Goal: Task Accomplishment & Management: Use online tool/utility

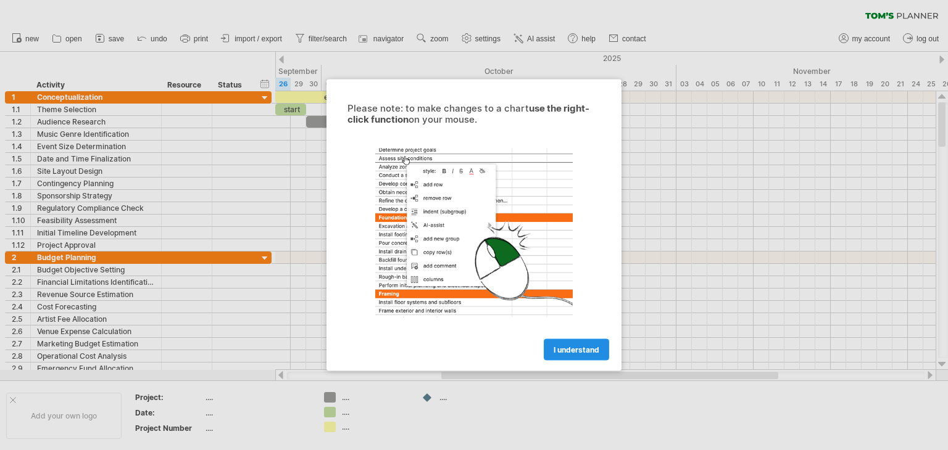
click at [557, 351] on span "I understand" at bounding box center [576, 350] width 46 height 9
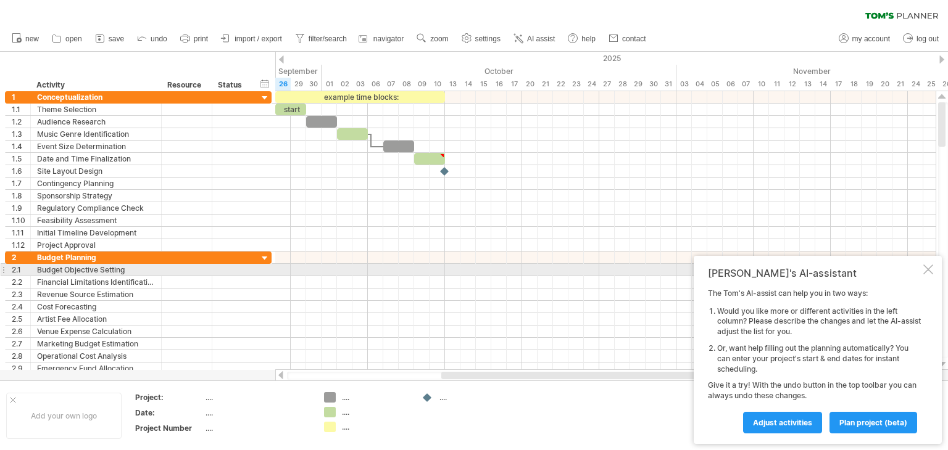
click at [923, 275] on div at bounding box center [928, 270] width 10 height 10
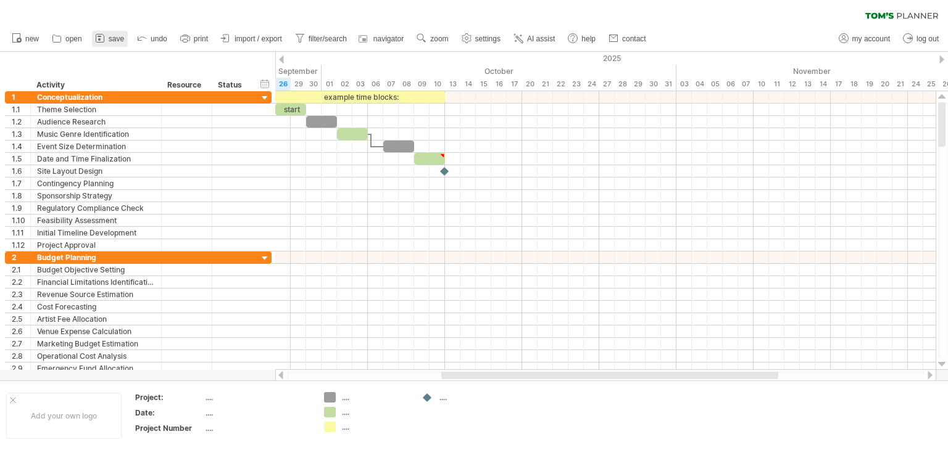
click at [109, 43] on link "save" at bounding box center [110, 39] width 36 height 16
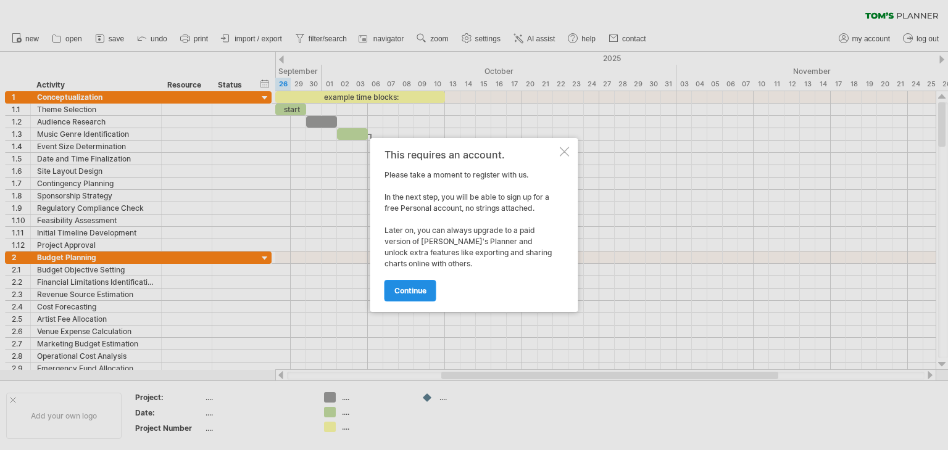
click at [410, 292] on span "continue" at bounding box center [410, 290] width 32 height 9
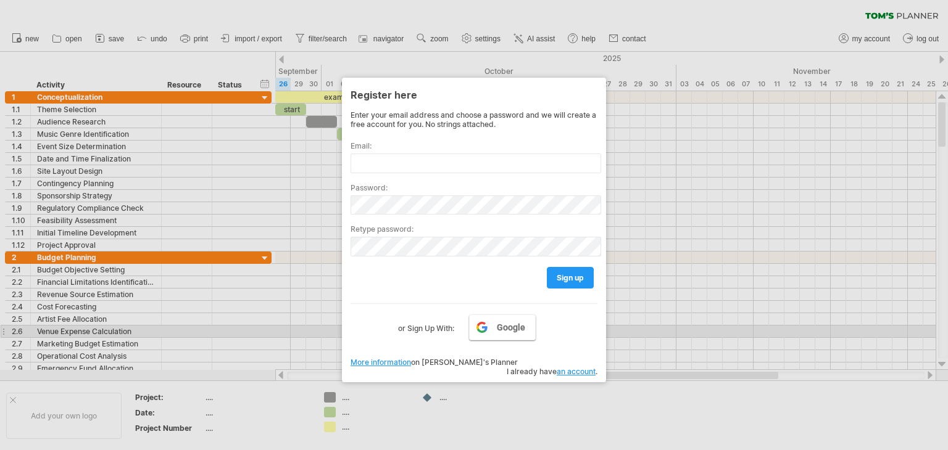
click at [489, 330] on link "Google" at bounding box center [502, 328] width 67 height 26
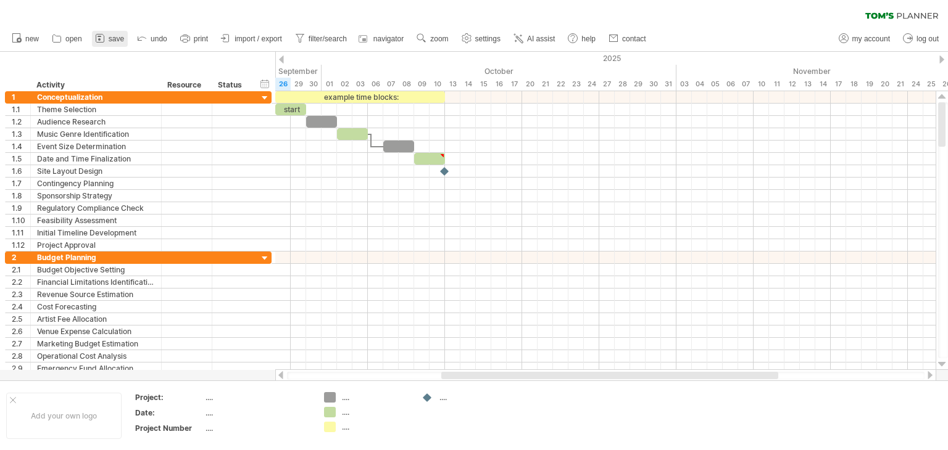
click at [113, 33] on link "save" at bounding box center [110, 39] width 36 height 16
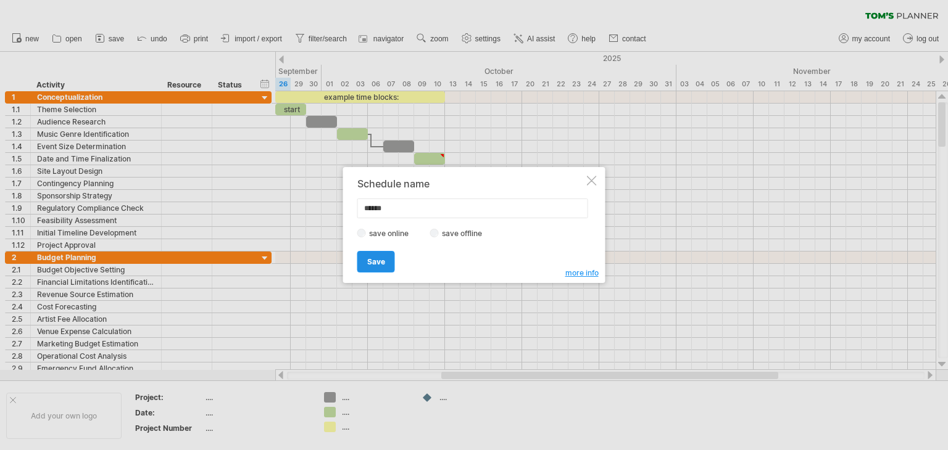
type input "******"
click at [376, 272] on link "Save" at bounding box center [376, 262] width 38 height 22
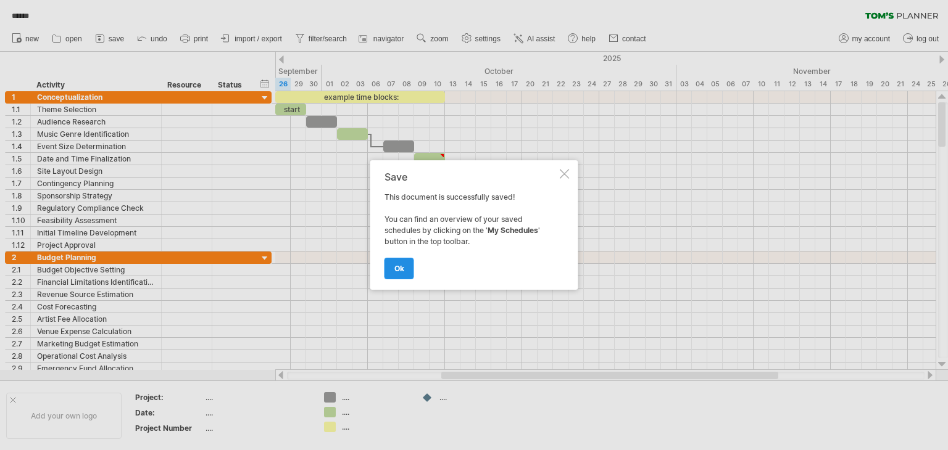
click at [397, 265] on span "ok" at bounding box center [399, 268] width 10 height 9
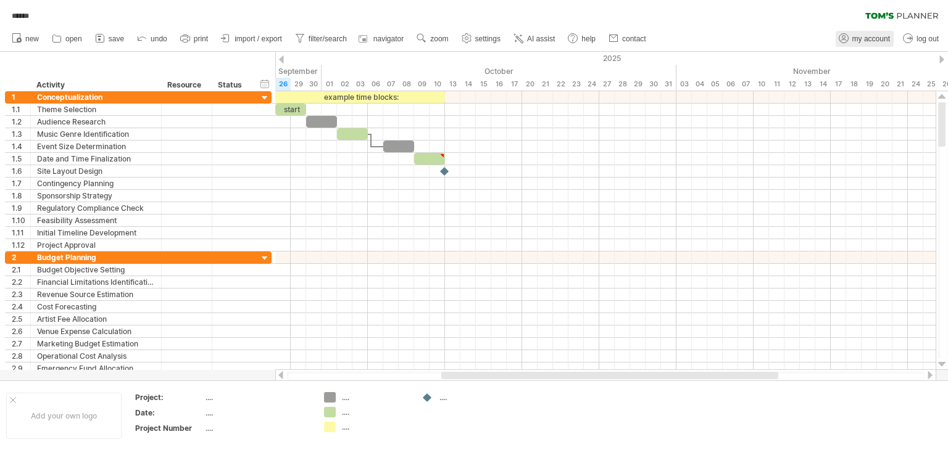
click at [861, 35] on span "my account" at bounding box center [871, 39] width 38 height 9
type input "**********"
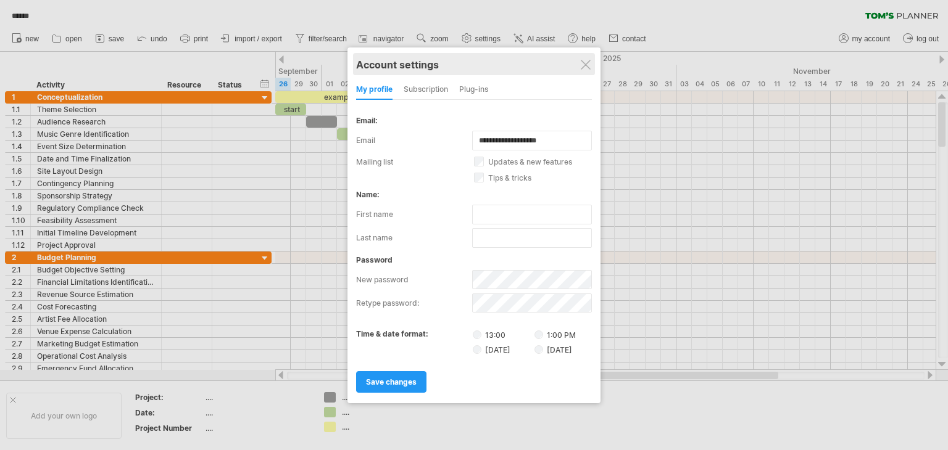
click at [592, 70] on div "Account settings" at bounding box center [474, 64] width 236 height 22
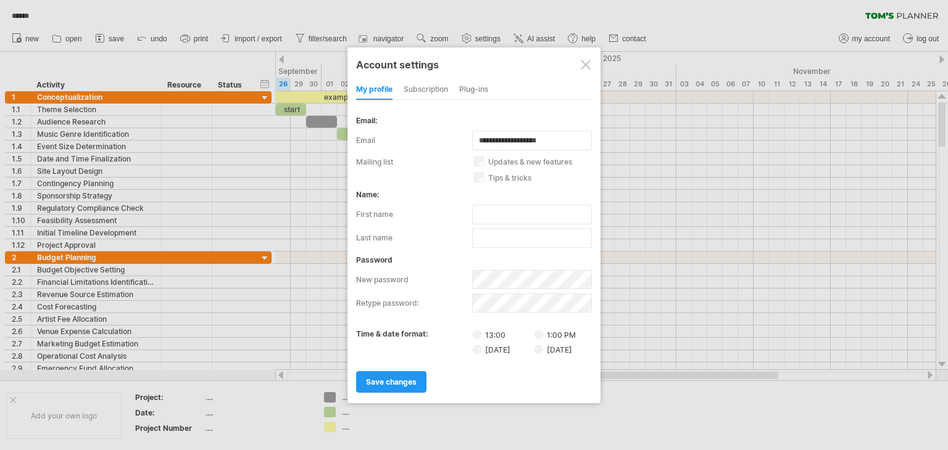
click at [586, 67] on div at bounding box center [586, 65] width 10 height 10
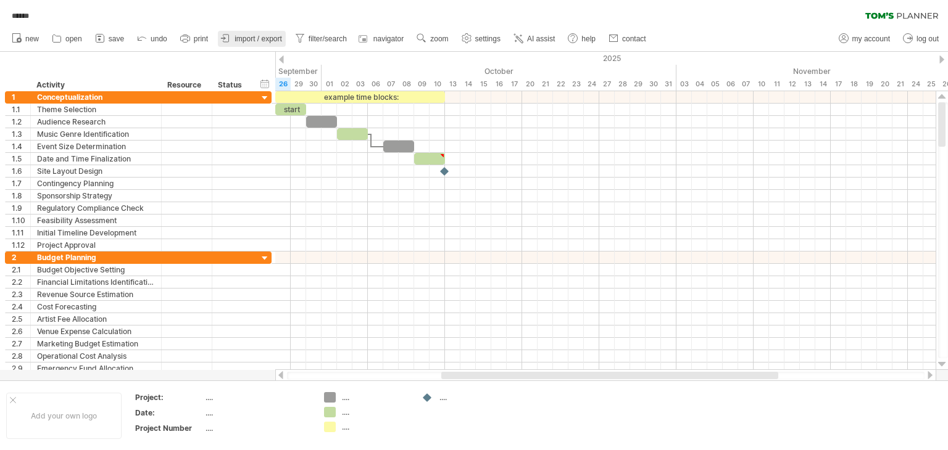
click at [266, 35] on span "import / export" at bounding box center [258, 39] width 48 height 9
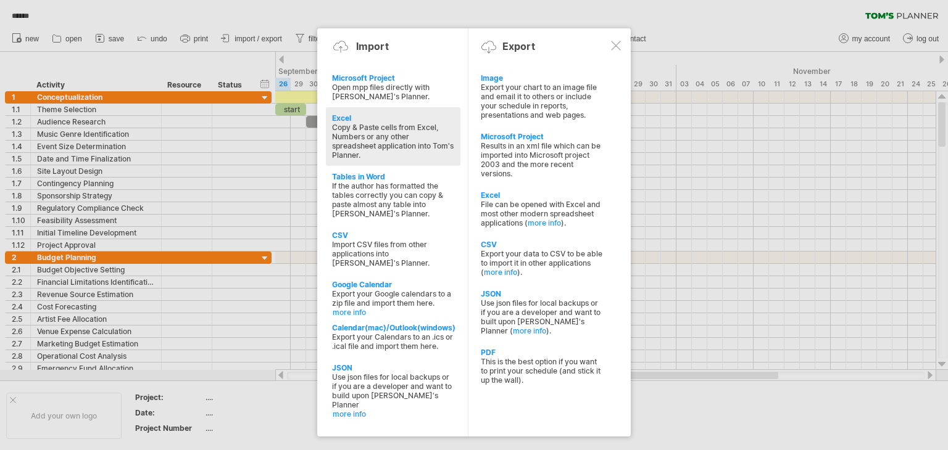
click at [369, 141] on div "Copy & Paste cells from Excel, Numbers or any other spreadsheet application int…" at bounding box center [393, 141] width 122 height 37
type textarea "**********"
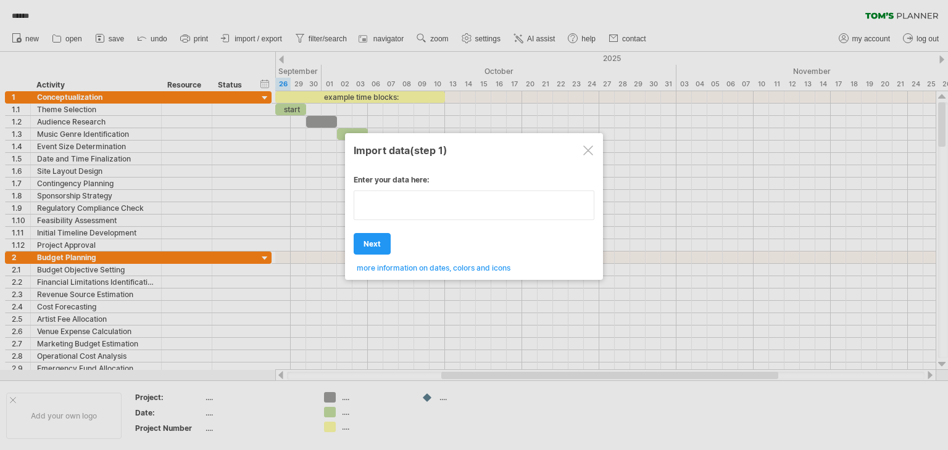
click at [420, 226] on div "Enter your data here: Your data: Weekend days ' mon tue Hide weekend days" at bounding box center [474, 219] width 241 height 107
type textarea "**********"
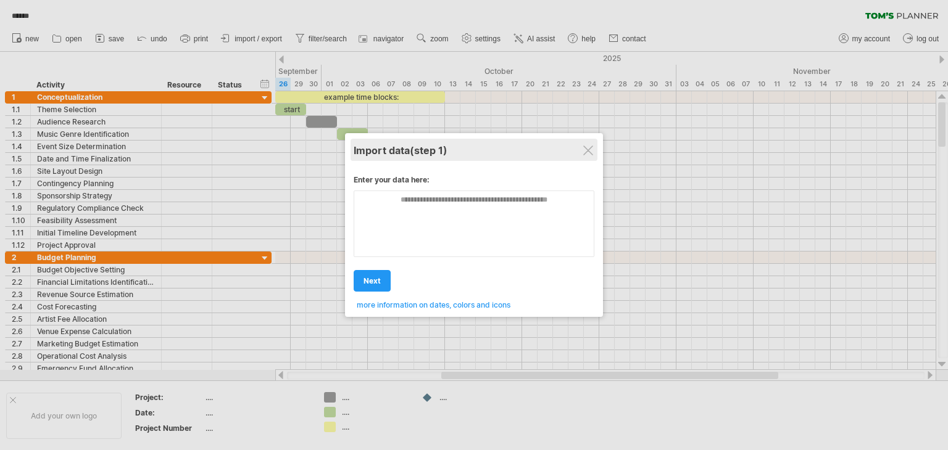
click at [574, 144] on div "Import data (step 1)" at bounding box center [474, 150] width 241 height 22
click at [587, 143] on div "Import data (step 1)" at bounding box center [474, 150] width 241 height 22
click at [586, 144] on div "Import data (step 1)" at bounding box center [474, 150] width 241 height 22
click at [587, 147] on div at bounding box center [588, 151] width 10 height 10
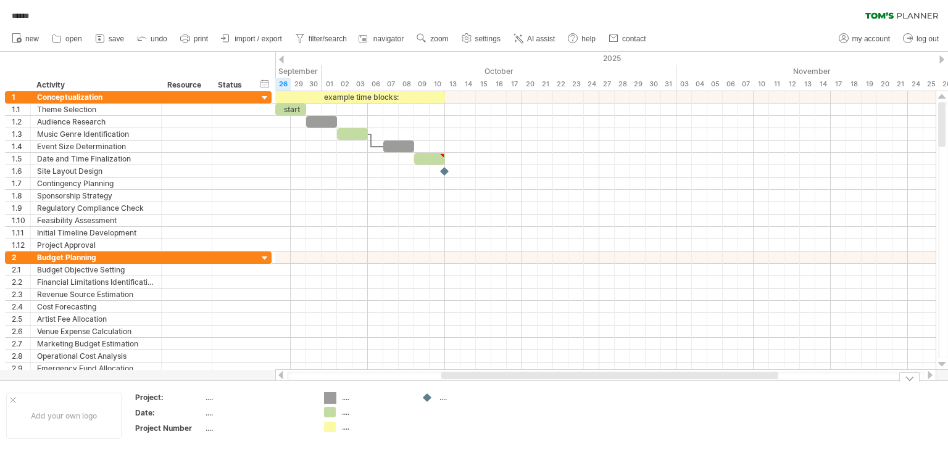
click at [328, 402] on div "Trying to reach [DOMAIN_NAME] Connected again... 0% ****** clear filter" at bounding box center [474, 225] width 948 height 450
click at [857, 40] on span "my account" at bounding box center [871, 39] width 38 height 9
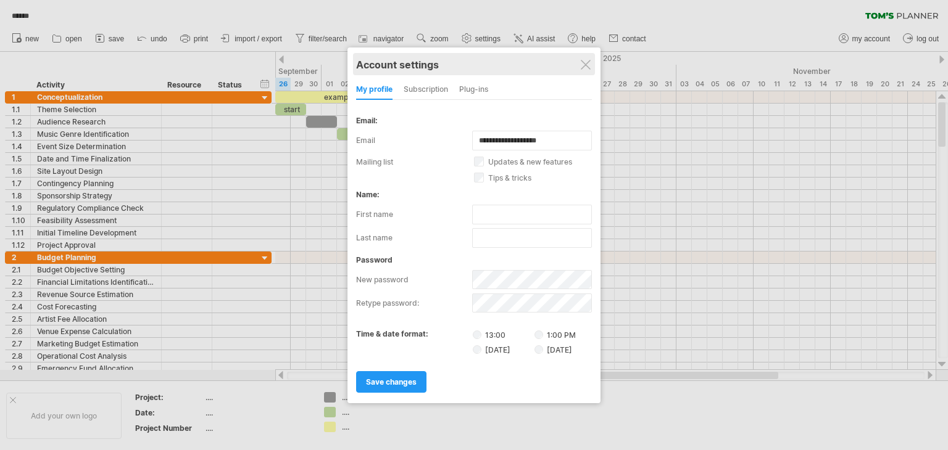
click at [577, 67] on div "Account settings" at bounding box center [474, 64] width 236 height 22
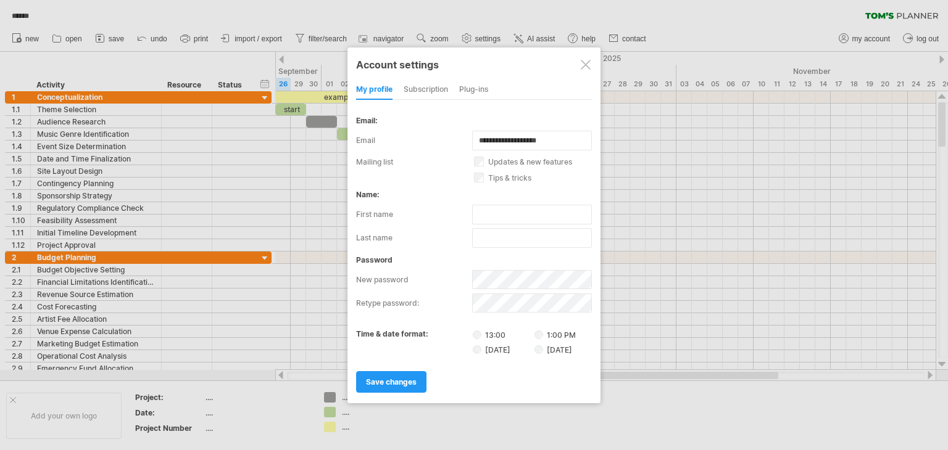
click at [485, 89] on div "Plug-ins" at bounding box center [473, 90] width 29 height 20
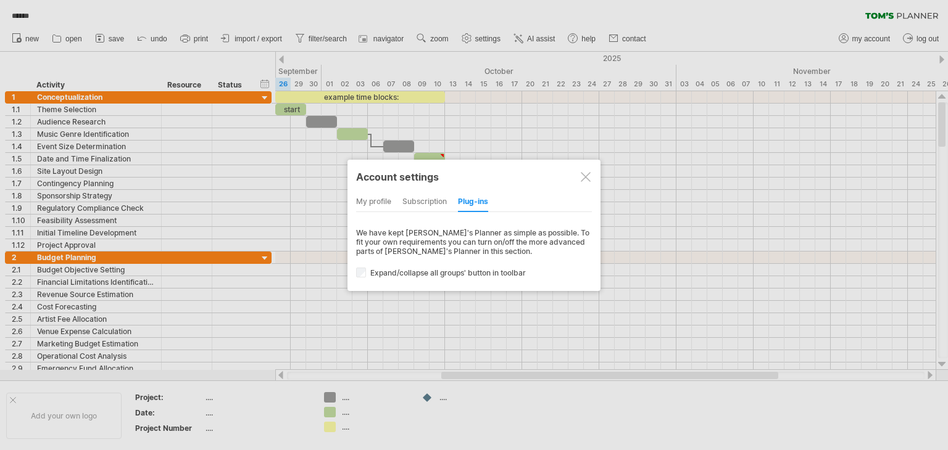
click at [589, 180] on div at bounding box center [586, 177] width 10 height 10
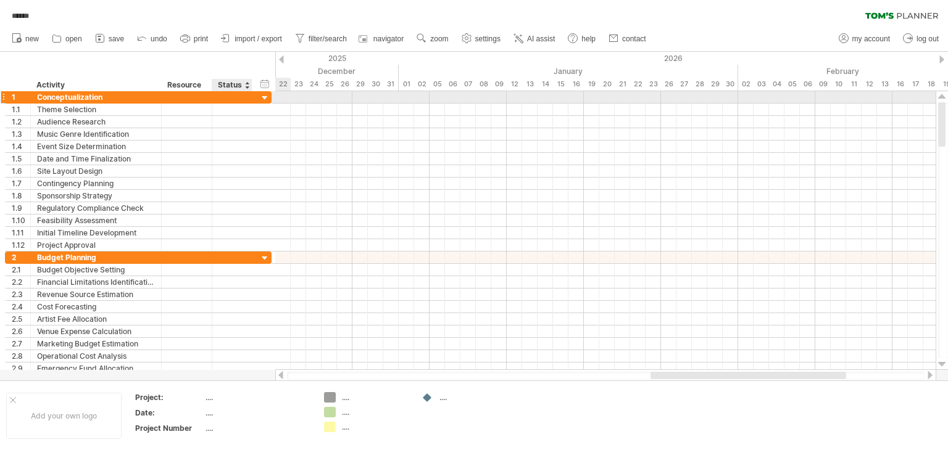
click at [260, 99] on div at bounding box center [265, 99] width 12 height 12
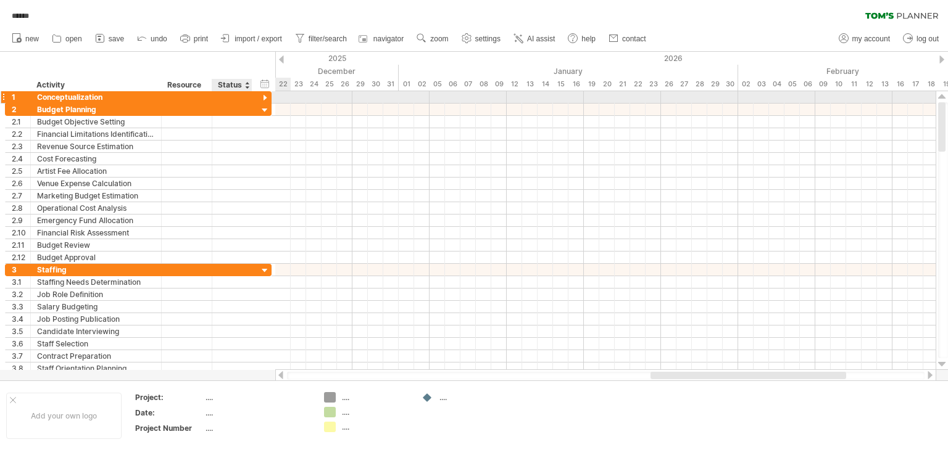
click at [260, 99] on div at bounding box center [265, 99] width 12 height 12
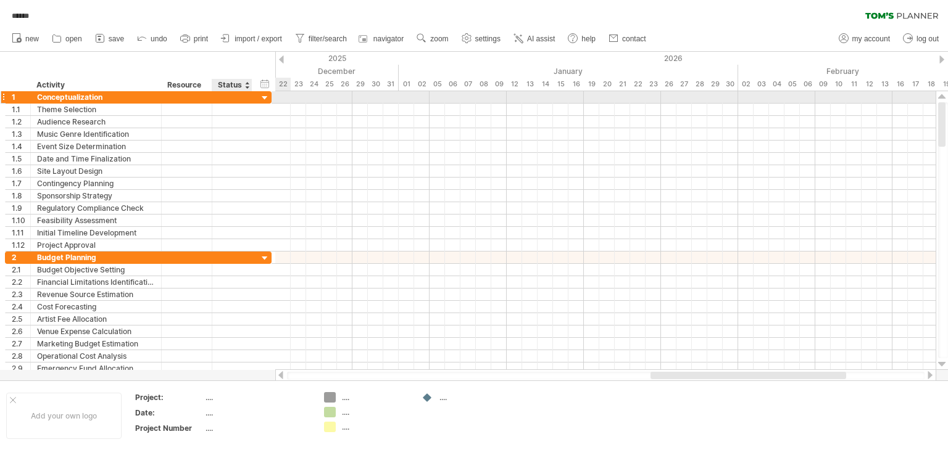
click at [260, 99] on div at bounding box center [265, 99] width 12 height 12
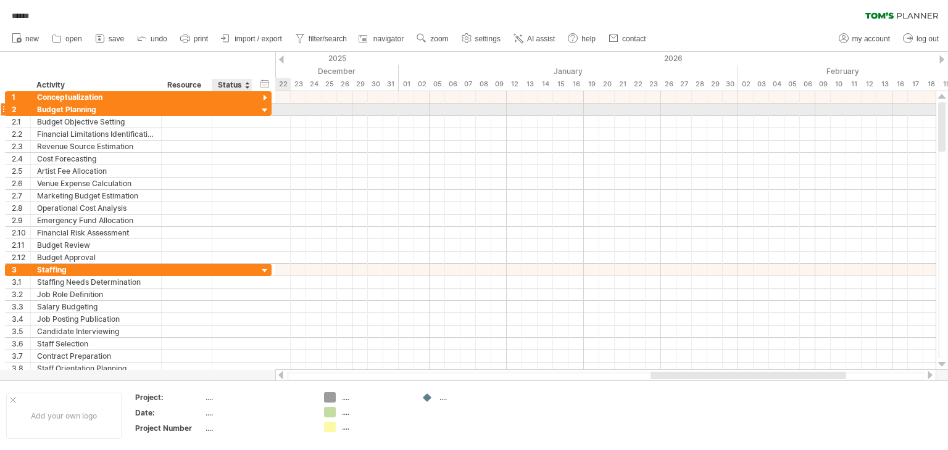
click at [262, 107] on div at bounding box center [265, 111] width 12 height 12
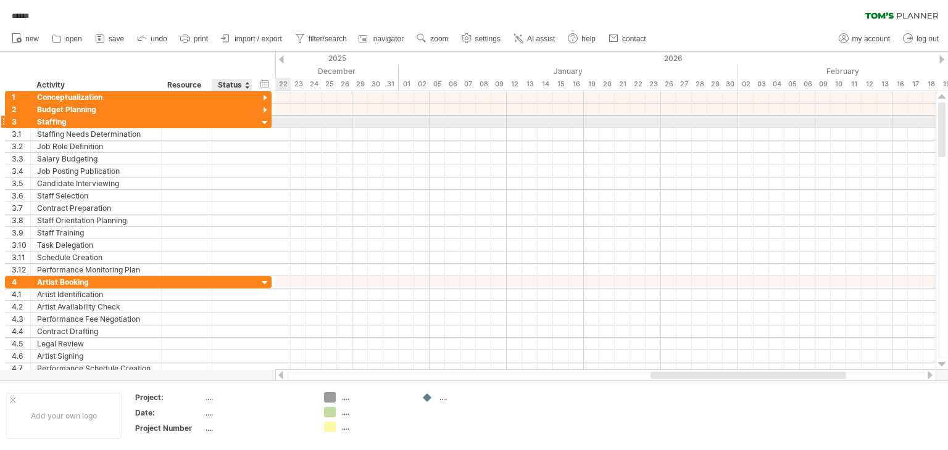
click at [267, 122] on div at bounding box center [265, 123] width 12 height 12
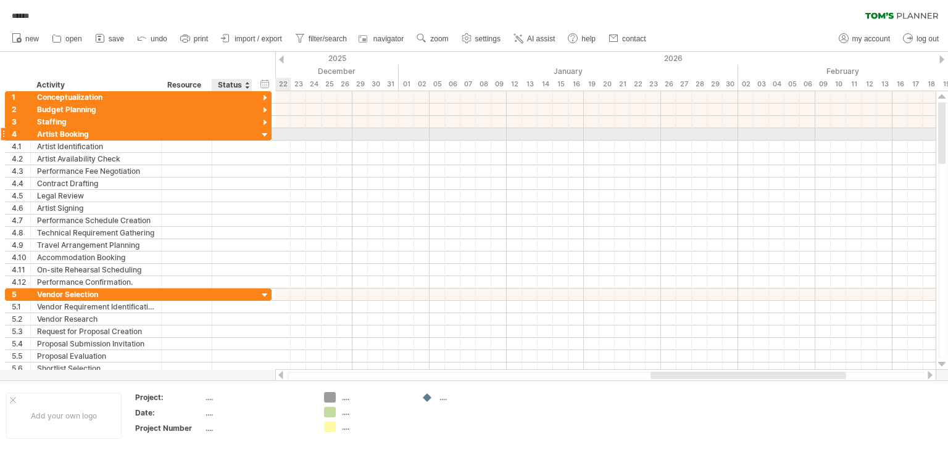
click at [268, 131] on div at bounding box center [265, 136] width 12 height 12
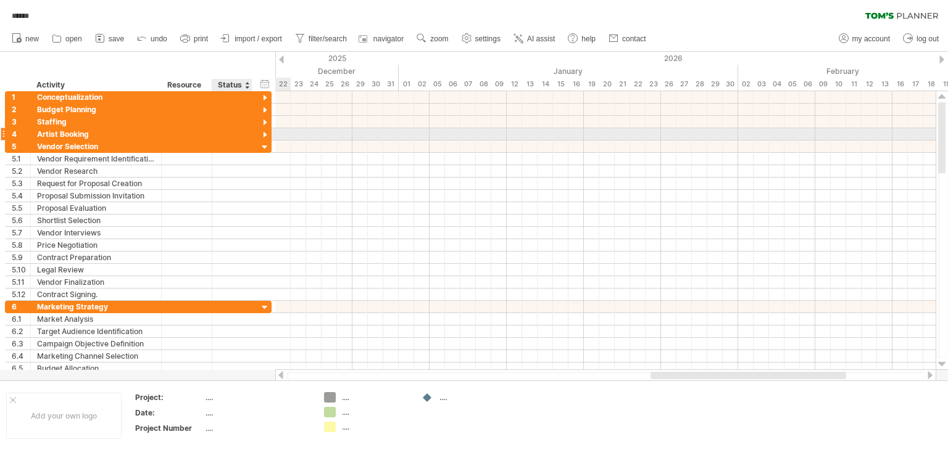
click at [267, 139] on div at bounding box center [265, 136] width 12 height 12
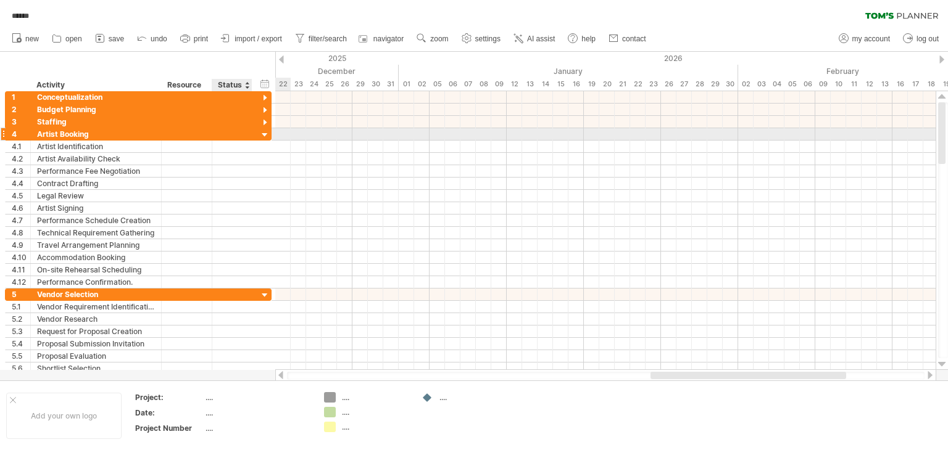
click at [267, 133] on div at bounding box center [265, 136] width 12 height 12
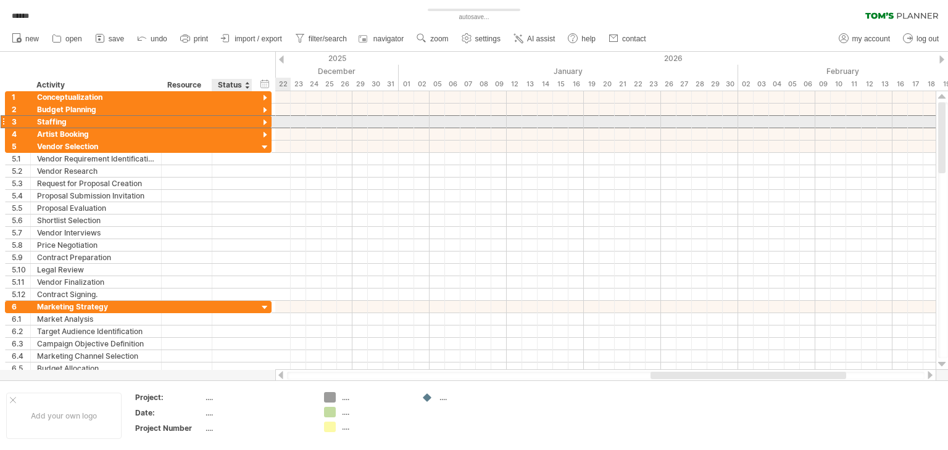
click at [262, 116] on div "3 ******** Staffing" at bounding box center [138, 121] width 267 height 13
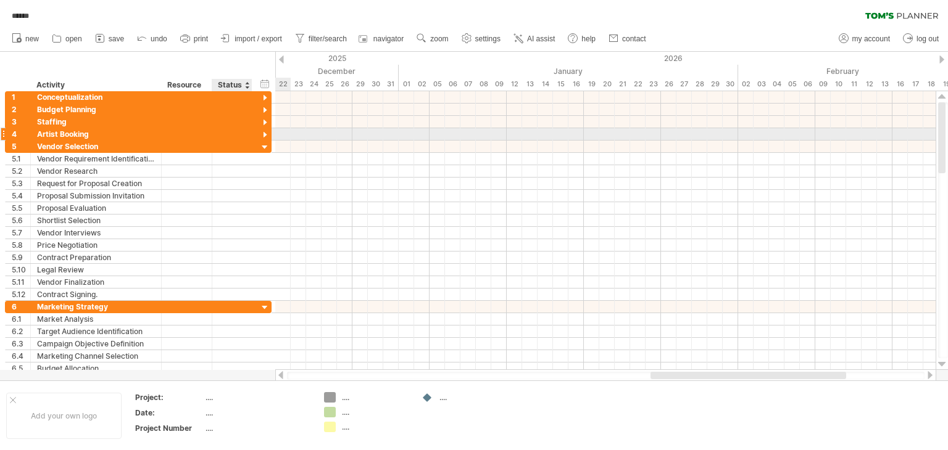
click at [263, 134] on div at bounding box center [265, 136] width 12 height 12
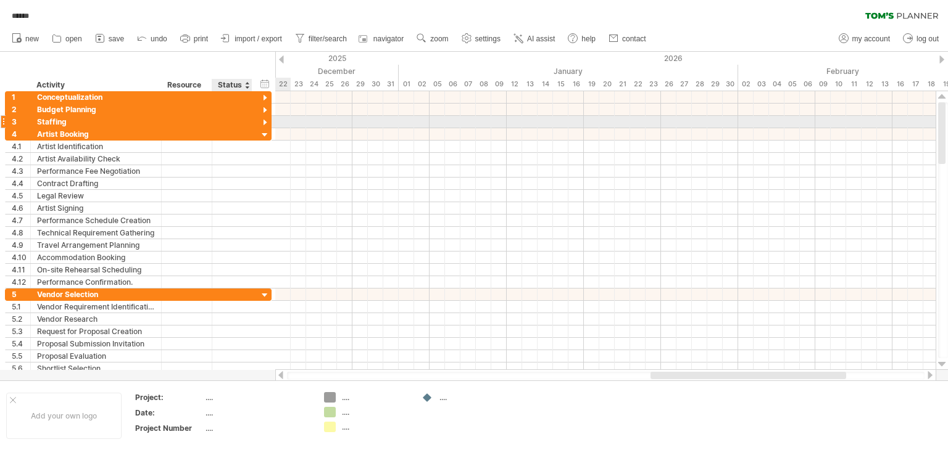
click at [263, 126] on div at bounding box center [265, 123] width 12 height 12
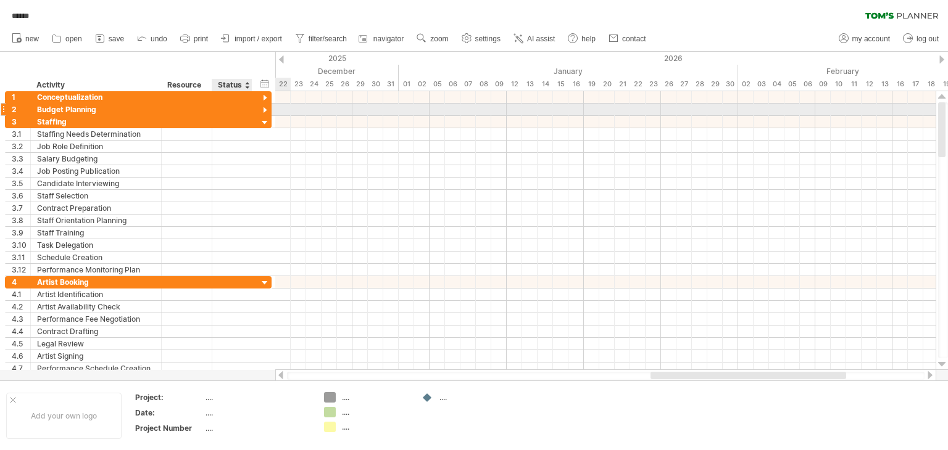
click at [264, 114] on div at bounding box center [265, 111] width 12 height 12
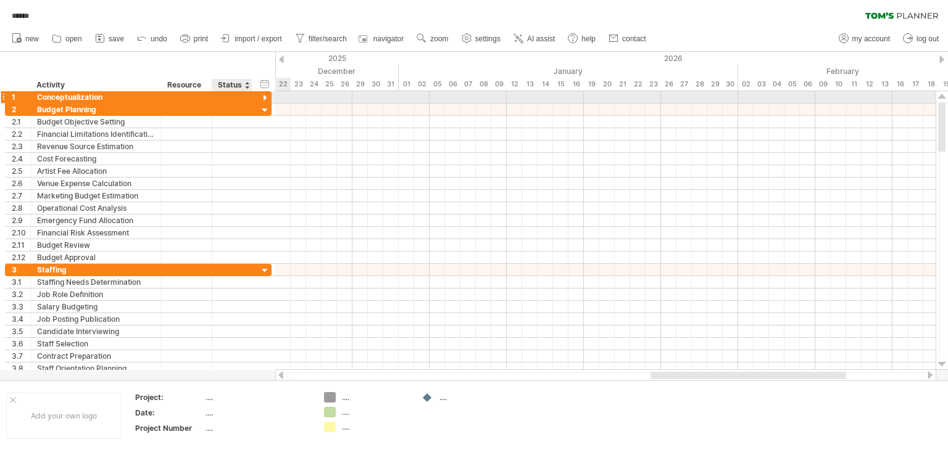
click at [262, 101] on div at bounding box center [265, 99] width 12 height 12
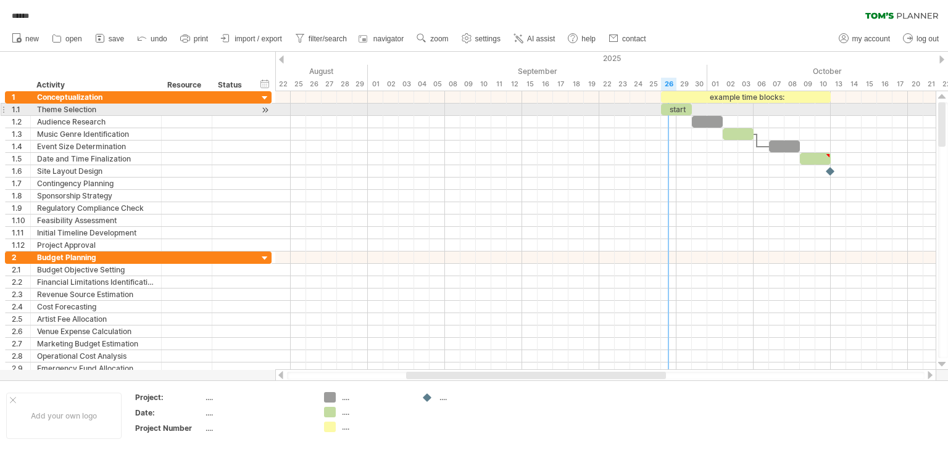
click at [671, 108] on div "start" at bounding box center [676, 110] width 31 height 12
click at [628, 112] on div at bounding box center [605, 110] width 660 height 12
click at [612, 110] on div at bounding box center [605, 110] width 660 height 12
click at [713, 109] on div at bounding box center [605, 110] width 660 height 12
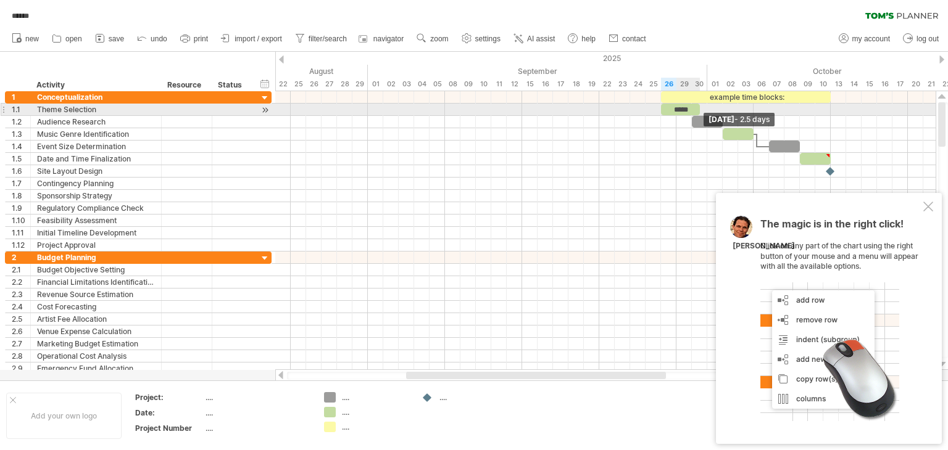
click at [698, 110] on span at bounding box center [699, 110] width 5 height 12
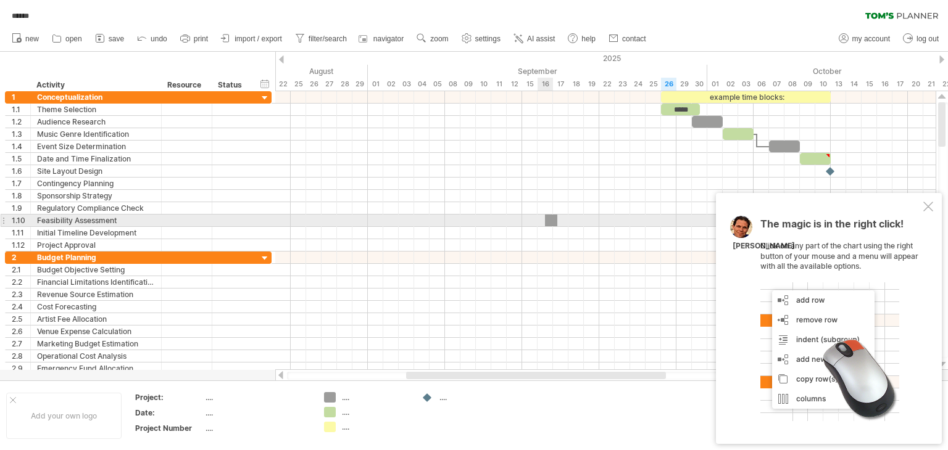
drag, startPoint x: 333, startPoint y: 399, endPoint x: 552, endPoint y: 215, distance: 286.4
click at [552, 215] on div "Trying to reach [DOMAIN_NAME] Connected again... 0% ****** clear filter" at bounding box center [474, 225] width 948 height 450
drag, startPoint x: 547, startPoint y: 218, endPoint x: 540, endPoint y: 219, distance: 6.3
click at [540, 219] on div at bounding box center [544, 221] width 15 height 12
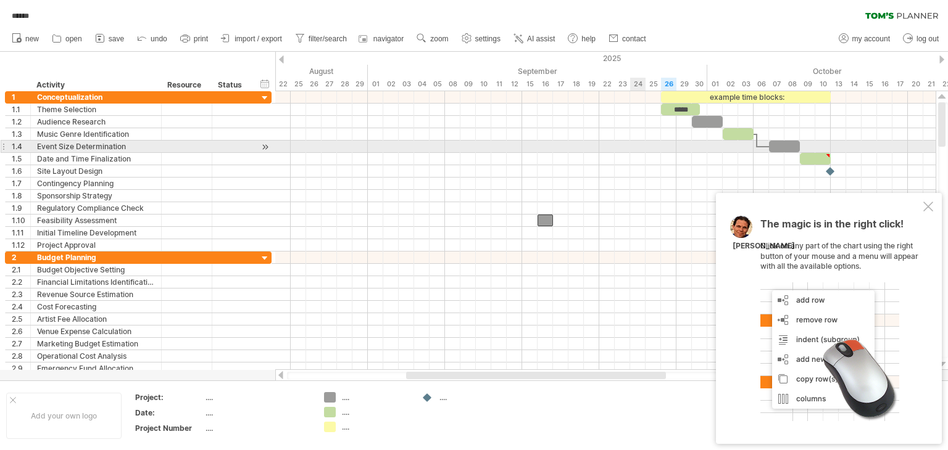
click at [632, 144] on div at bounding box center [605, 147] width 660 height 12
click at [635, 143] on div at bounding box center [605, 147] width 660 height 12
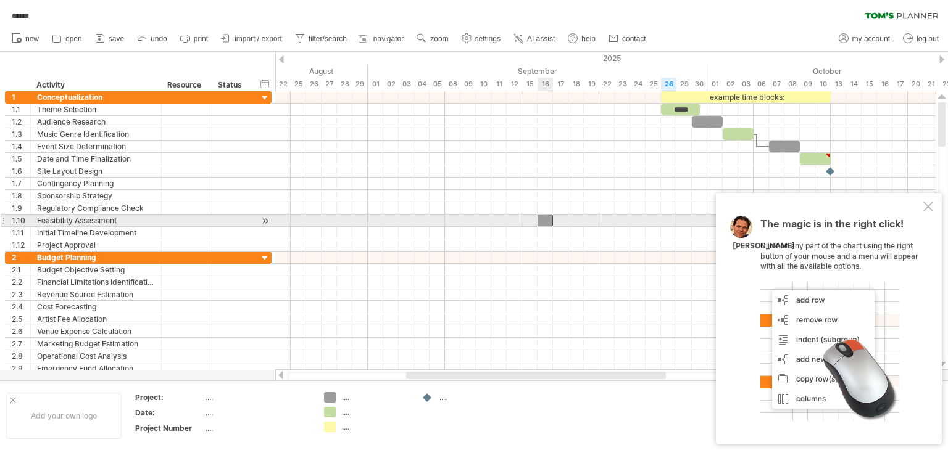
click at [540, 217] on div at bounding box center [544, 221] width 15 height 12
click at [553, 220] on span at bounding box center [552, 221] width 5 height 12
click at [563, 218] on div at bounding box center [605, 221] width 660 height 12
click at [545, 220] on div at bounding box center [544, 221] width 15 height 12
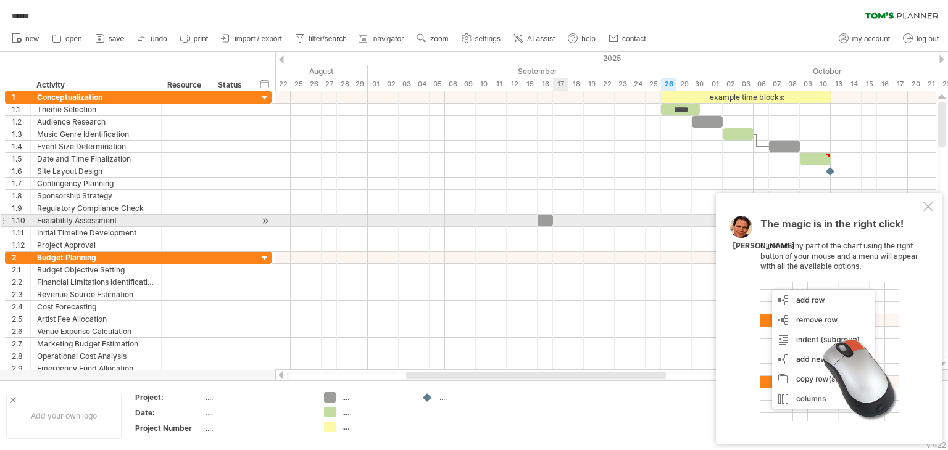
click at [560, 223] on div at bounding box center [605, 221] width 660 height 12
click at [542, 223] on div at bounding box center [544, 221] width 15 height 12
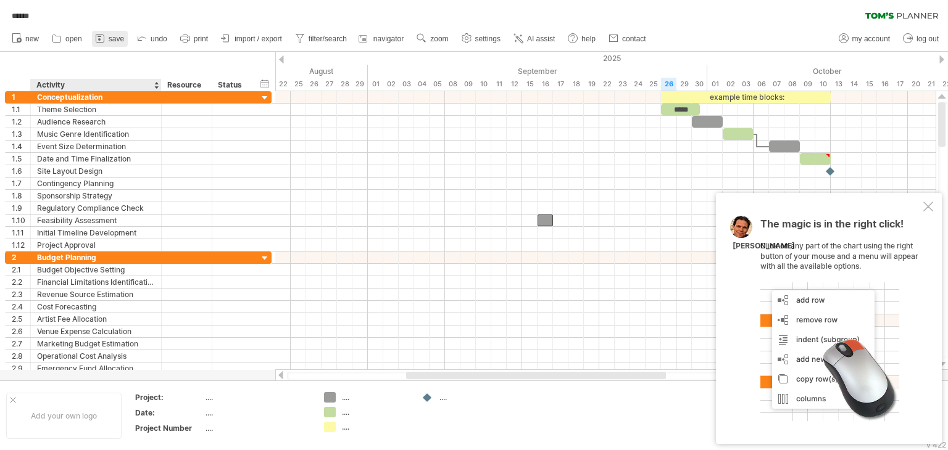
click at [122, 44] on link "save" at bounding box center [110, 39] width 36 height 16
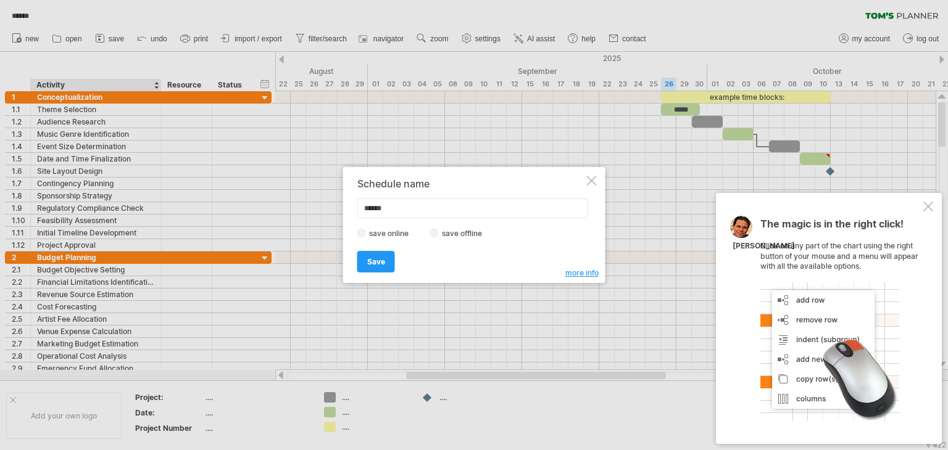
click at [592, 181] on div at bounding box center [592, 181] width 10 height 10
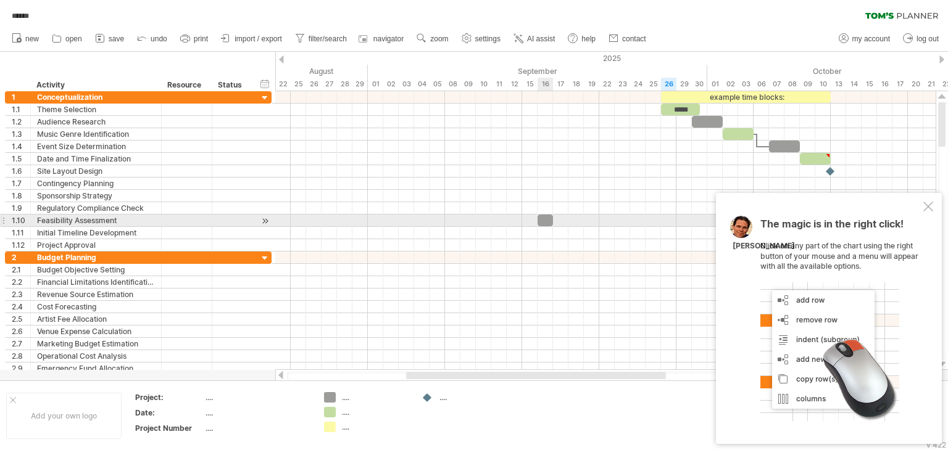
click at [548, 221] on div at bounding box center [544, 221] width 15 height 12
click at [523, 218] on div at bounding box center [605, 221] width 660 height 12
click at [544, 217] on div at bounding box center [544, 221] width 15 height 12
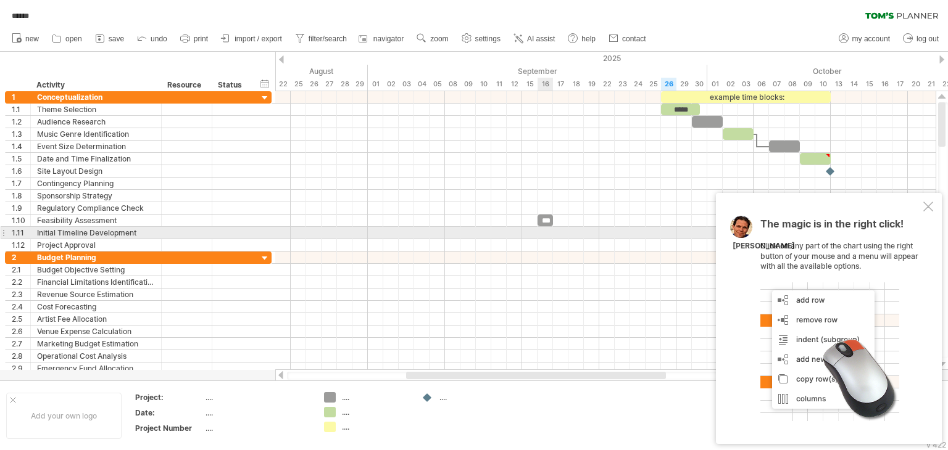
click at [538, 236] on div at bounding box center [605, 233] width 660 height 12
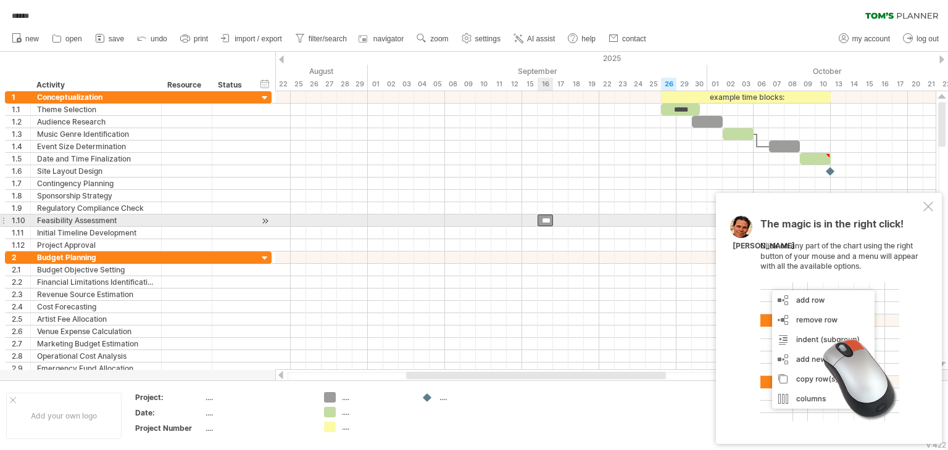
click at [545, 223] on div "***" at bounding box center [544, 221] width 15 height 12
click at [503, 223] on div at bounding box center [605, 221] width 660 height 12
